Goal: Task Accomplishment & Management: Use online tool/utility

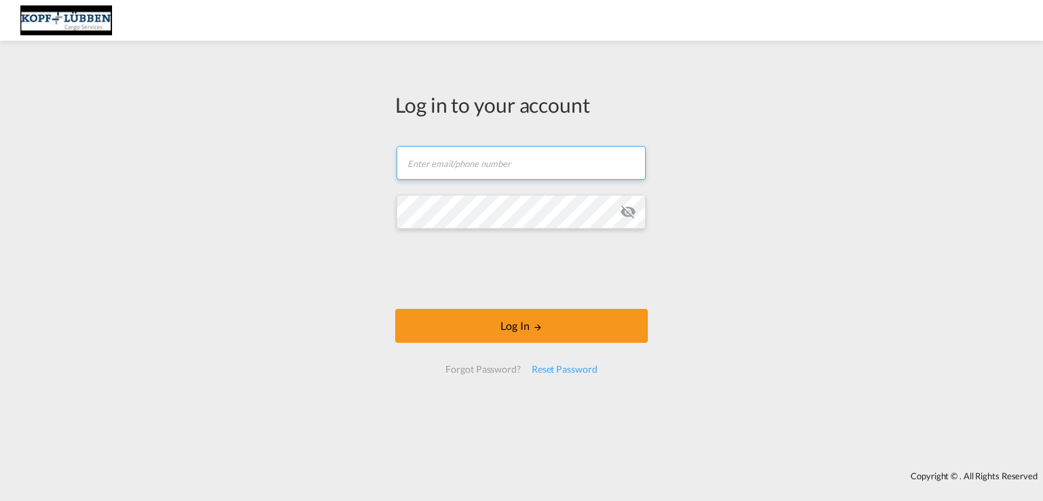
click at [464, 153] on input "text" at bounding box center [520, 163] width 249 height 34
type input "[PERSON_NAME][EMAIL_ADDRESS][PERSON_NAME][DOMAIN_NAME]"
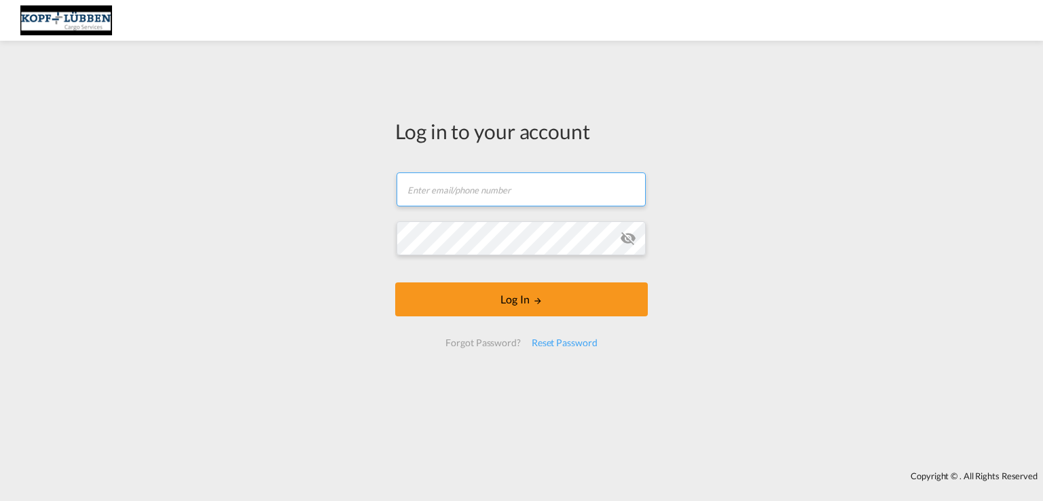
drag, startPoint x: 445, startPoint y: 196, endPoint x: 459, endPoint y: 193, distance: 14.0
click at [445, 196] on input "text" at bounding box center [520, 189] width 249 height 34
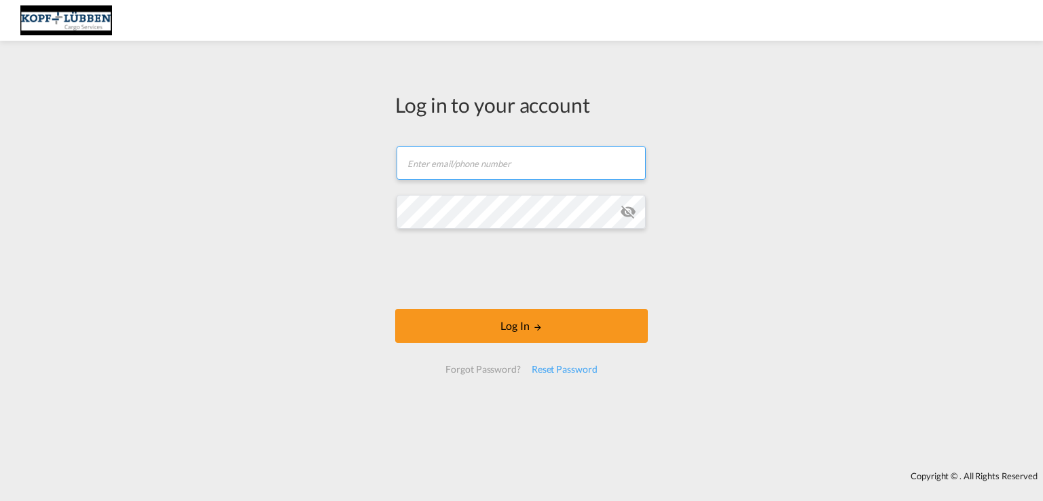
paste input "[EMAIL_ADDRESS][PERSON_NAME][DOMAIN_NAME]"
type input "[EMAIL_ADDRESS][PERSON_NAME][DOMAIN_NAME]"
drag, startPoint x: 834, startPoint y: 208, endPoint x: 826, endPoint y: 210, distance: 8.4
click at [826, 210] on div "Log in to your account [EMAIL_ADDRESS][PERSON_NAME][DOMAIN_NAME] Password field…" at bounding box center [521, 256] width 1043 height 417
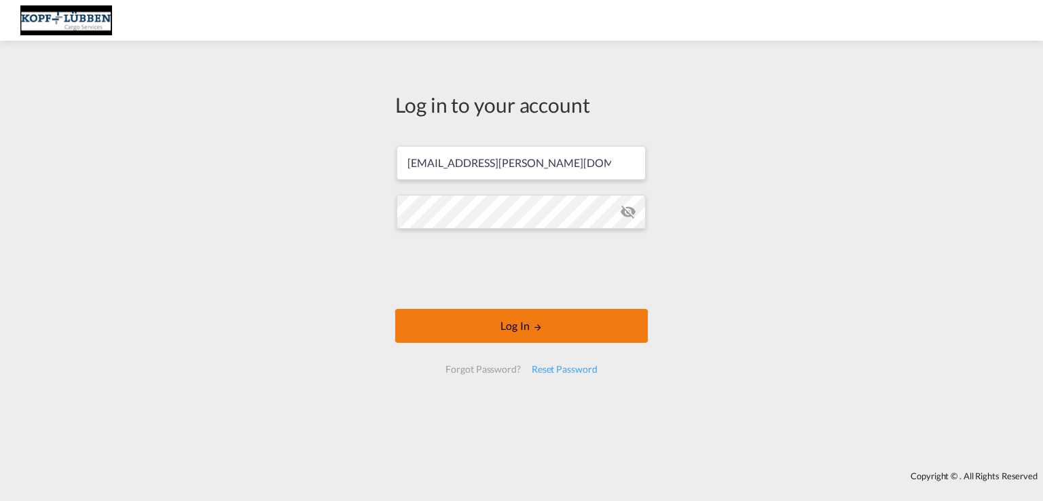
click at [535, 339] on button "Log In" at bounding box center [521, 326] width 253 height 34
